Goal: Go to known website: Access a specific website the user already knows

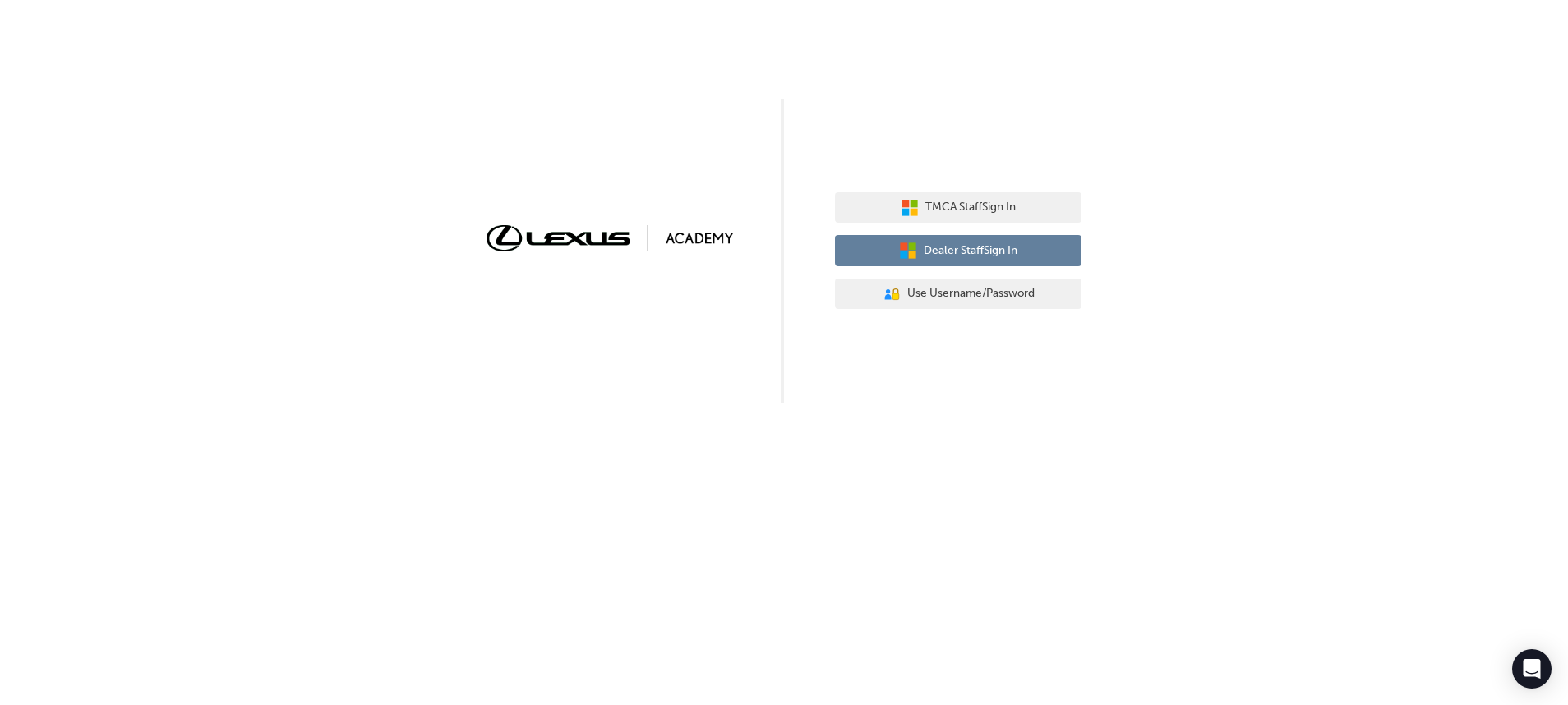
click at [976, 251] on span "Dealer Staff Sign In" at bounding box center [971, 251] width 94 height 19
